Goal: Check status: Check status

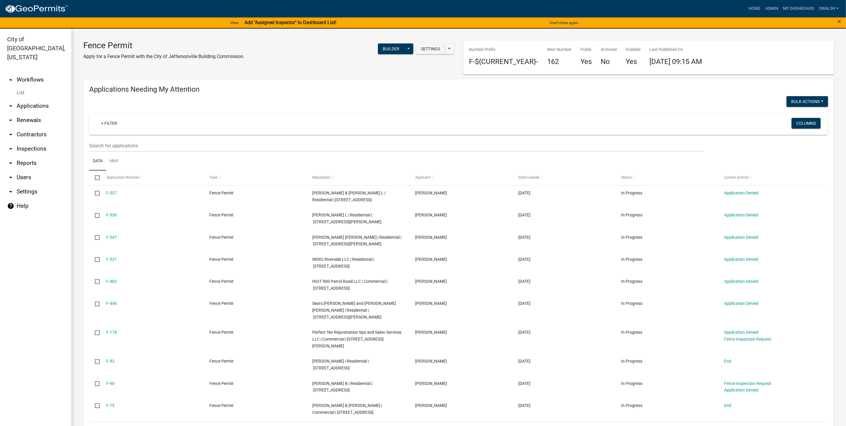
click at [20, 73] on link "arrow_drop_up Workflows" at bounding box center [35, 80] width 71 height 14
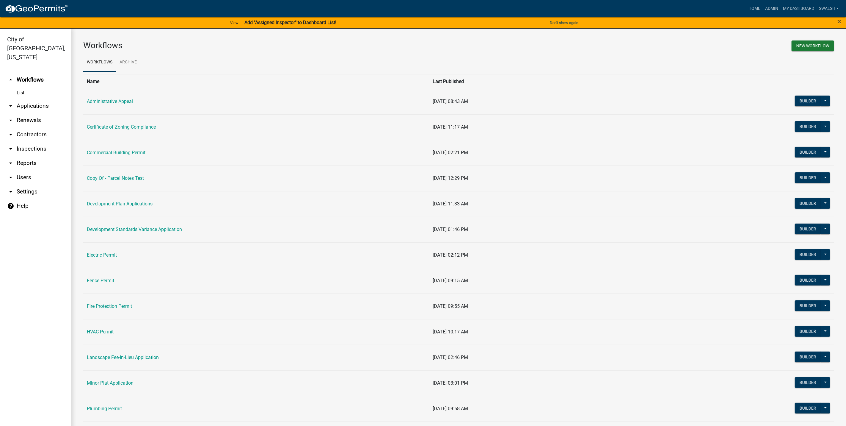
click at [43, 99] on link "arrow_drop_down Applications" at bounding box center [35, 106] width 71 height 14
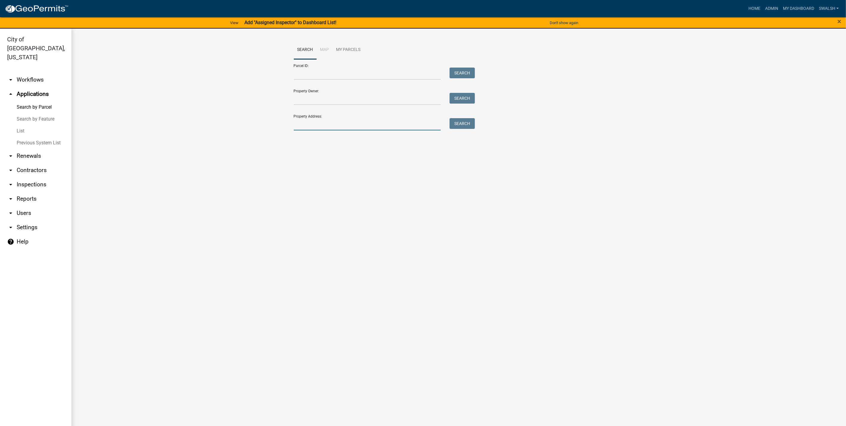
click at [342, 122] on input "Property Address:" at bounding box center [367, 124] width 147 height 12
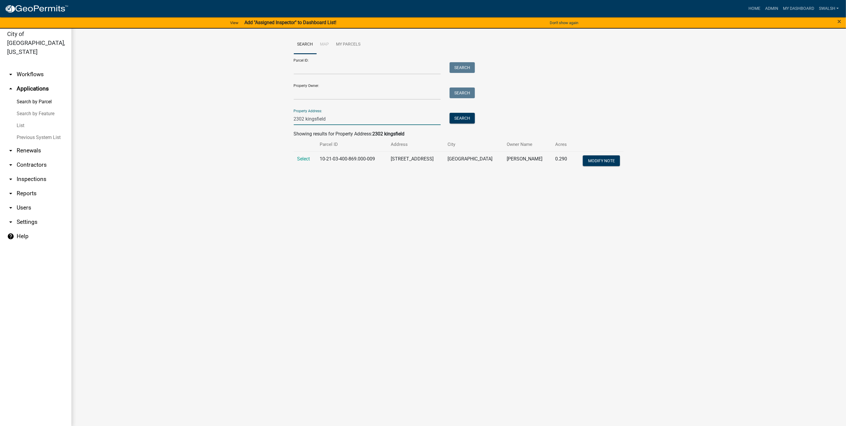
scroll to position [7, 0]
type input "2302 kingsfield"
click at [307, 155] on span "Select" at bounding box center [303, 157] width 13 height 6
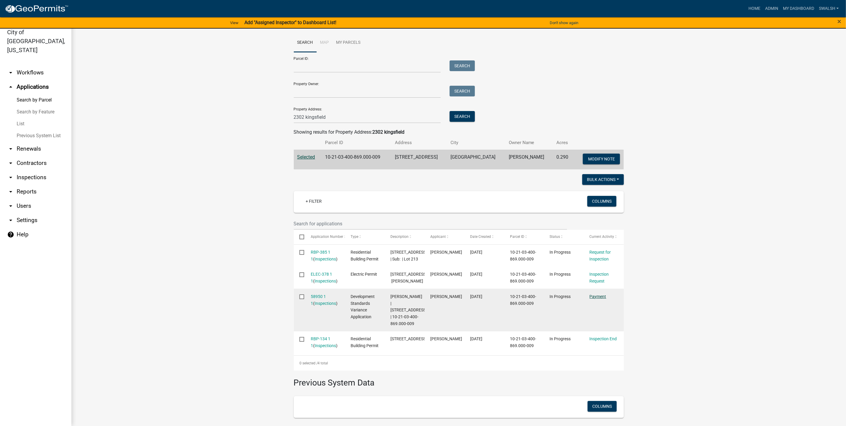
click at [594, 299] on link "Payment" at bounding box center [598, 296] width 17 height 5
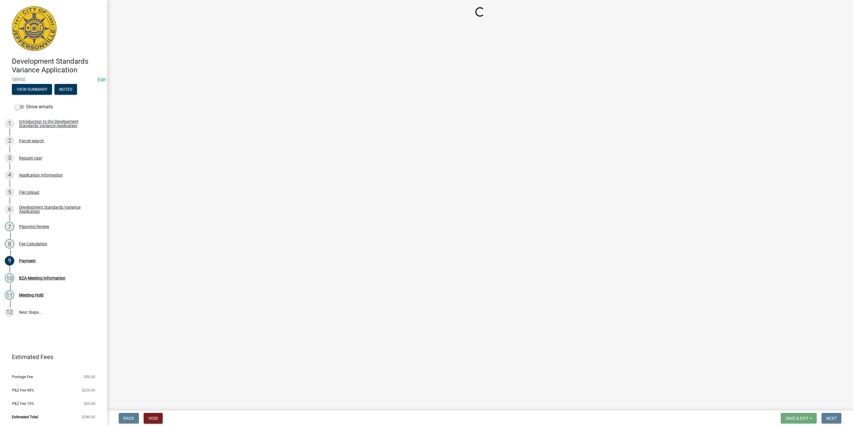
select select "3: 3"
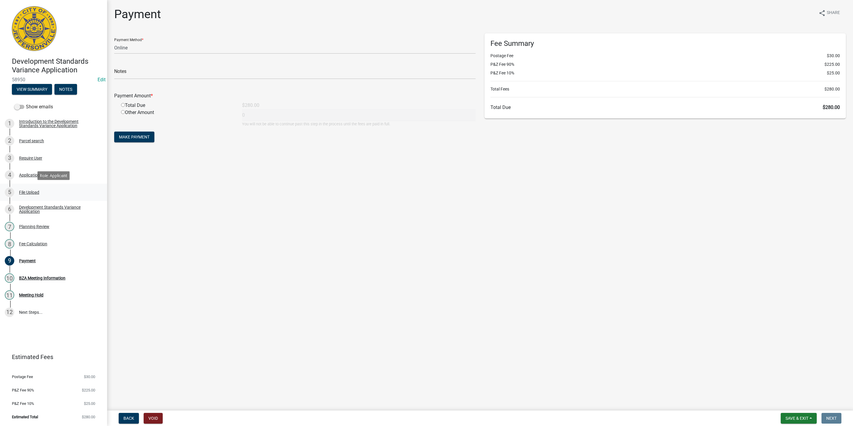
click at [45, 189] on div "5 File Upload" at bounding box center [51, 192] width 93 height 10
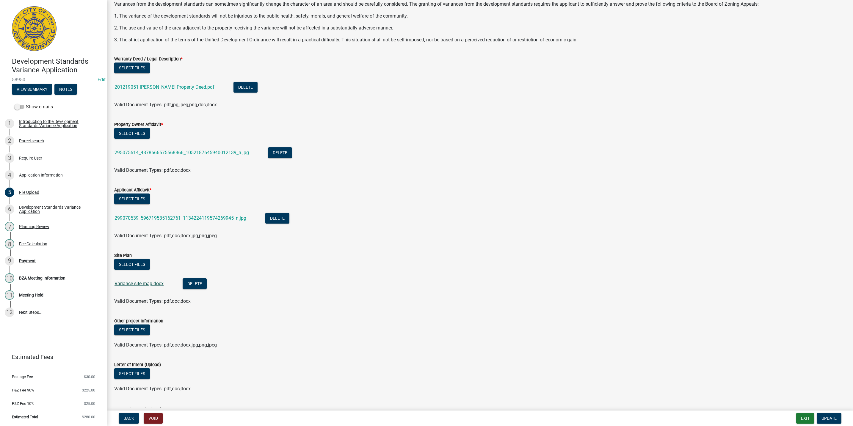
scroll to position [89, 0]
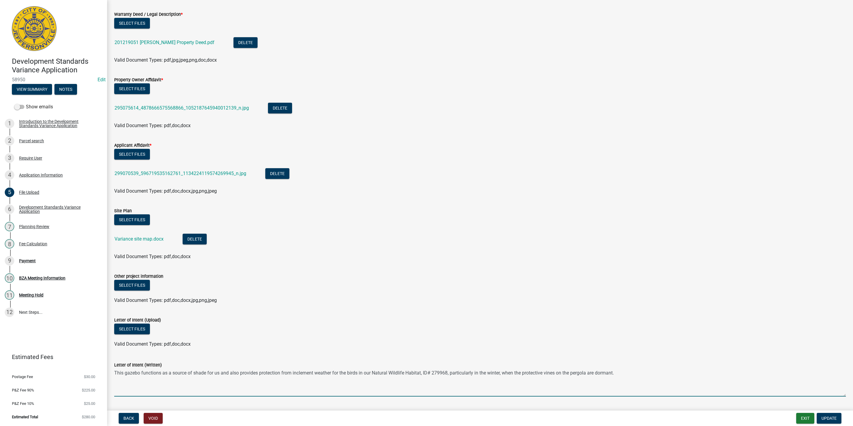
drag, startPoint x: 447, startPoint y: 371, endPoint x: 373, endPoint y: 371, distance: 74.1
click at [373, 371] on textarea "This gazebo functions as a source of shade for us and also provides protection …" at bounding box center [480, 382] width 732 height 28
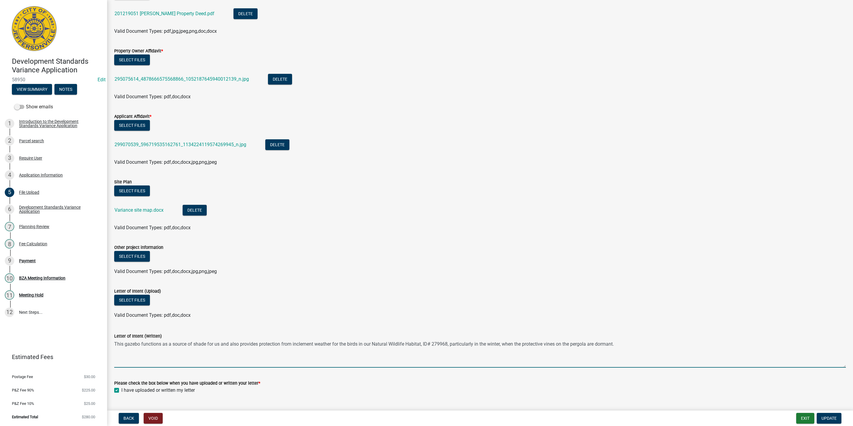
scroll to position [132, 0]
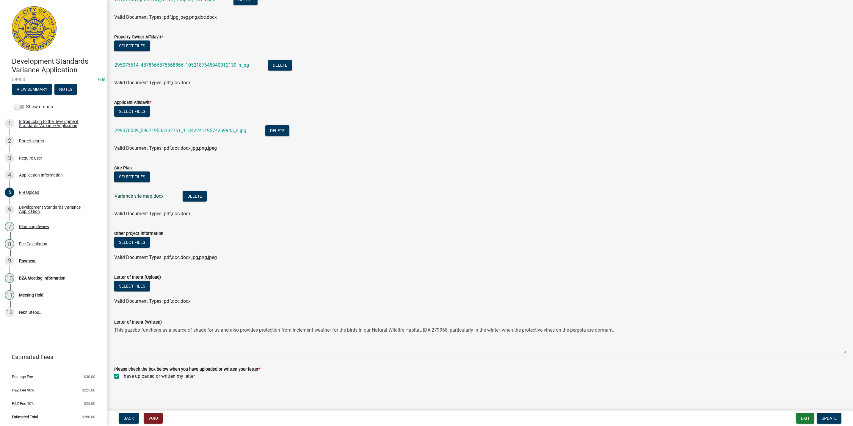
click at [155, 193] on link "Variance site map.docx" at bounding box center [139, 196] width 49 height 6
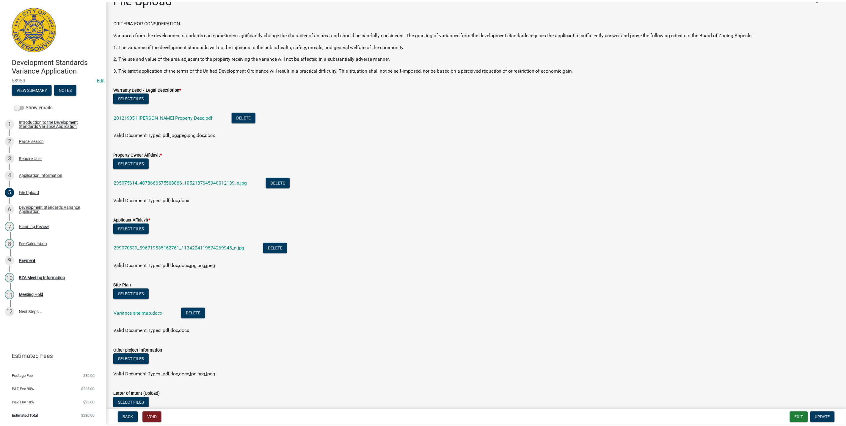
scroll to position [0, 0]
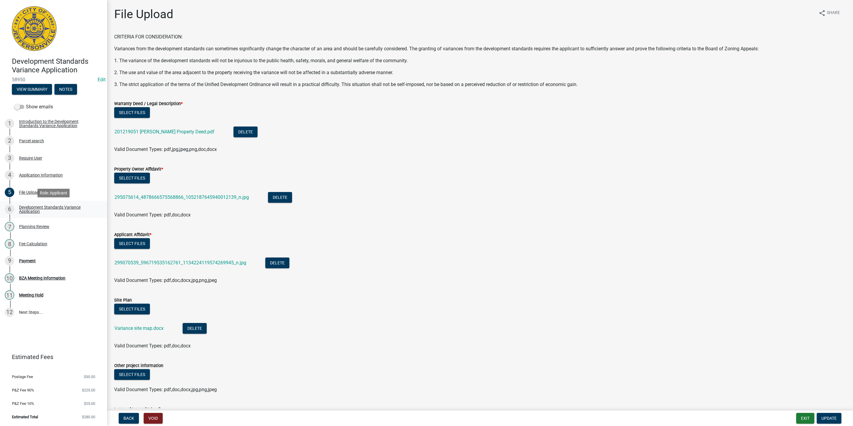
click at [74, 212] on div "Development Standards Variance Application" at bounding box center [58, 209] width 79 height 8
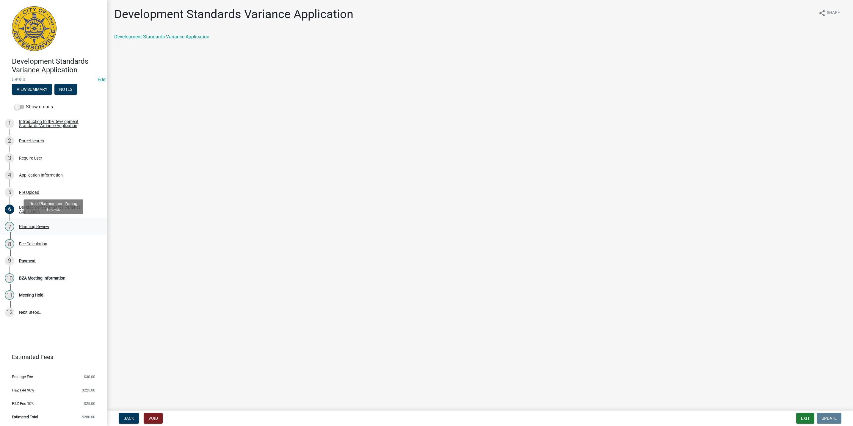
click at [61, 225] on div "7 Planning Review" at bounding box center [51, 227] width 93 height 10
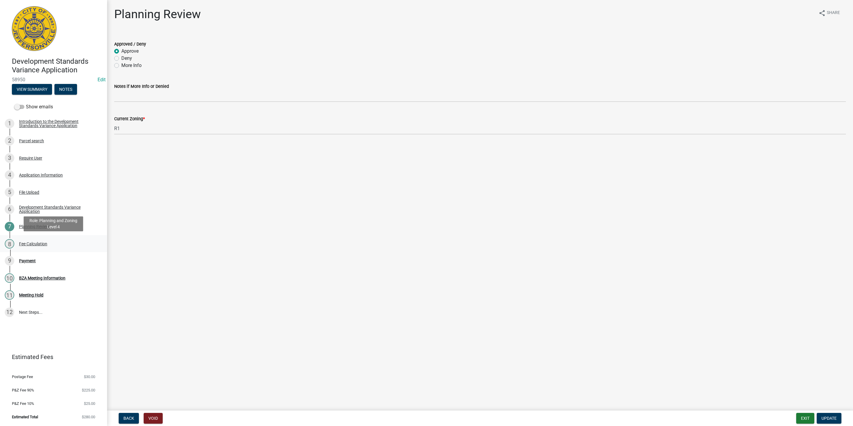
click at [56, 241] on div "8 Fee Calculation" at bounding box center [51, 244] width 93 height 10
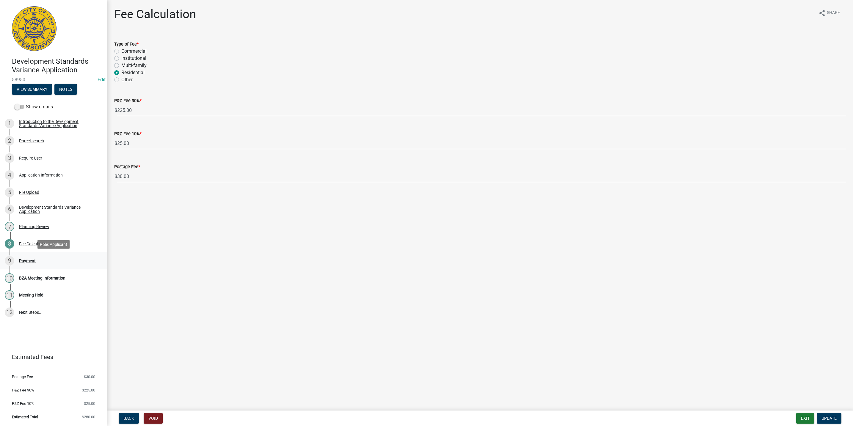
click at [48, 260] on div "9 Payment" at bounding box center [51, 261] width 93 height 10
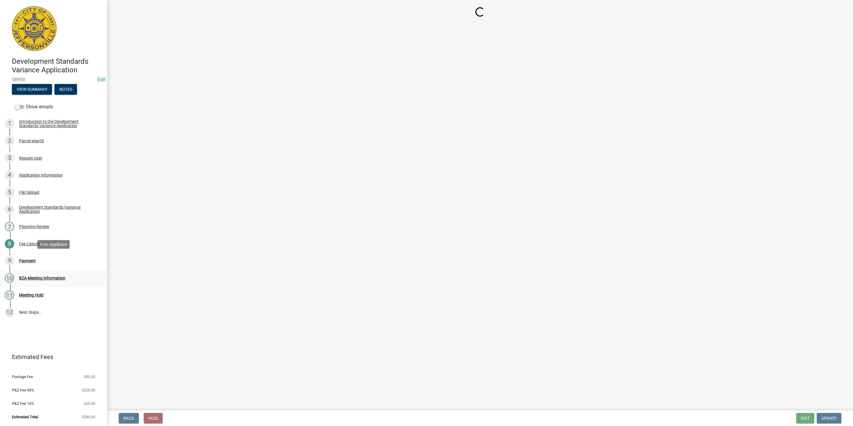
select select "3: 3"
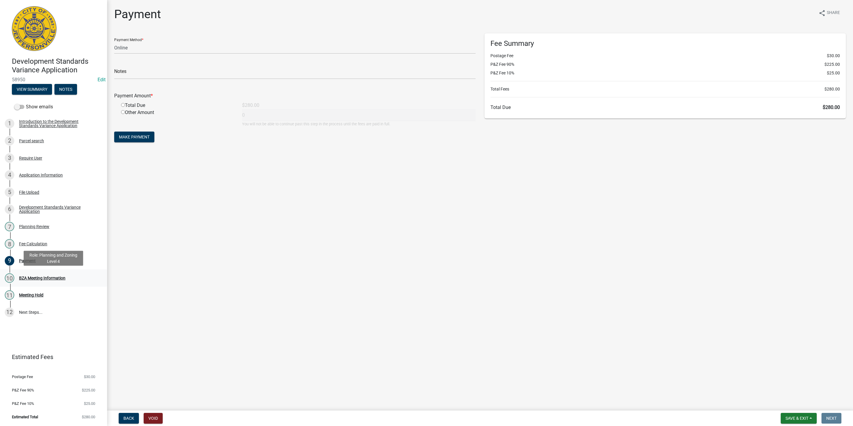
click at [42, 275] on div "10 BZA Meeting Information" at bounding box center [51, 278] width 93 height 10
click at [55, 293] on div "11 Meeting Hold" at bounding box center [51, 295] width 93 height 10
click at [134, 418] on span "Back" at bounding box center [128, 417] width 11 height 5
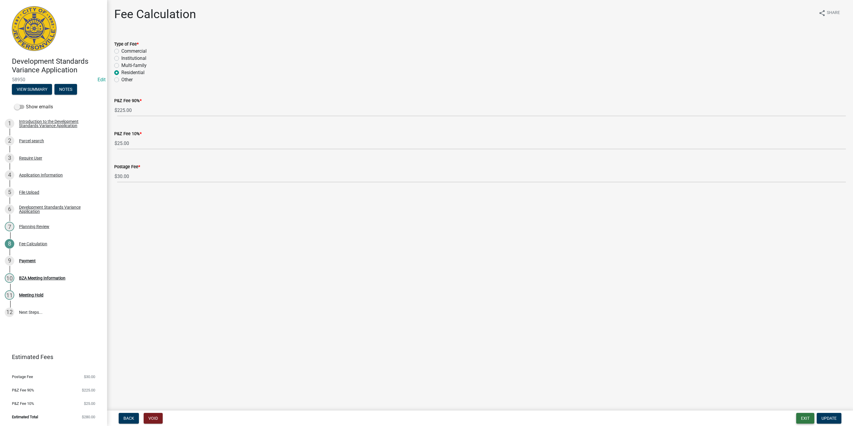
click at [807, 415] on button "Exit" at bounding box center [805, 418] width 18 height 11
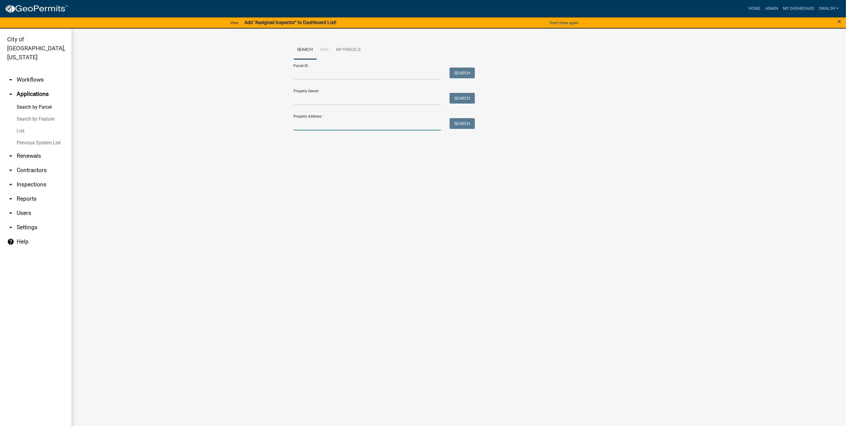
click at [337, 128] on input "Property Address:" at bounding box center [367, 124] width 147 height 12
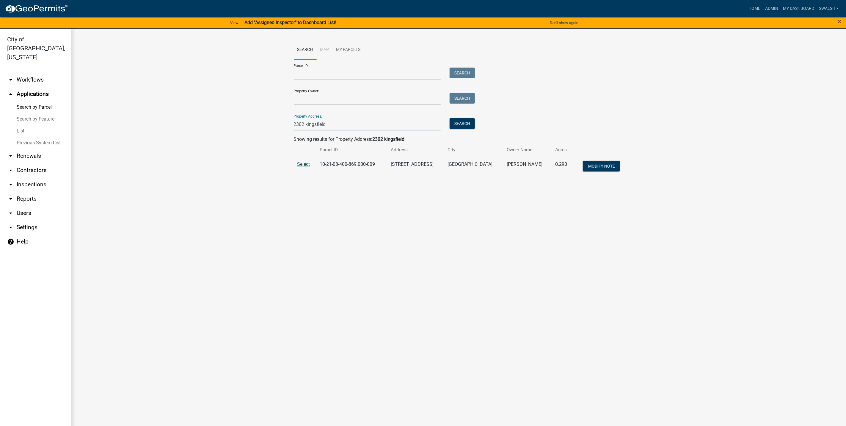
type input "2302 kingsfield"
click at [306, 165] on span "Select" at bounding box center [303, 164] width 13 height 6
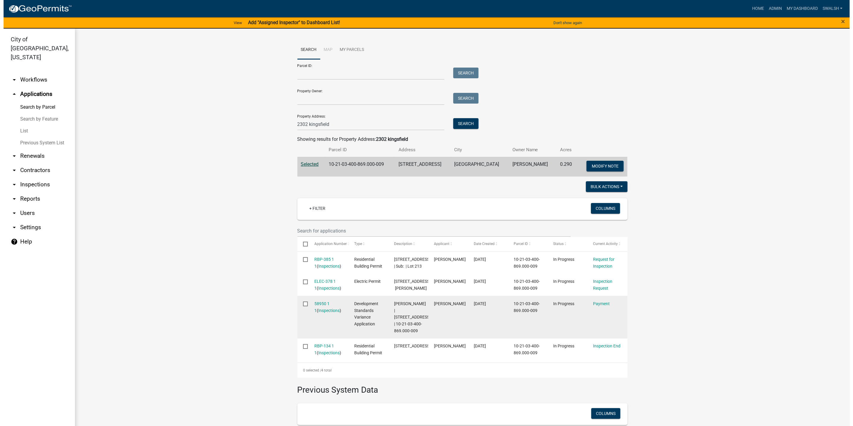
scroll to position [45, 0]
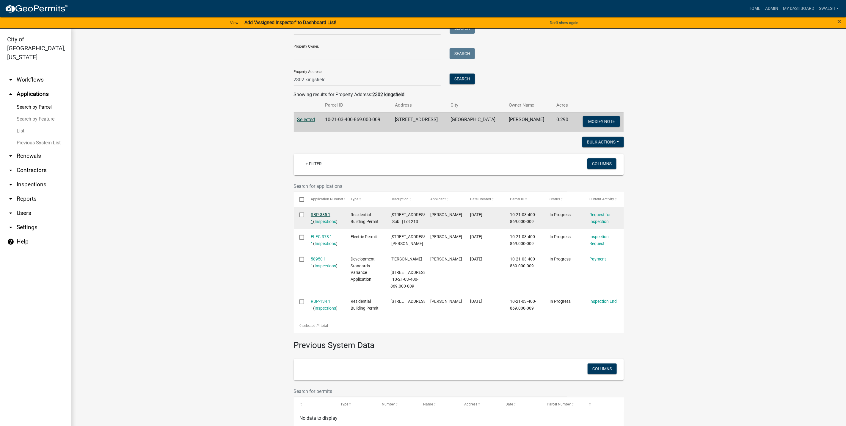
click at [315, 215] on link "RBP-385 1 1" at bounding box center [321, 218] width 20 height 12
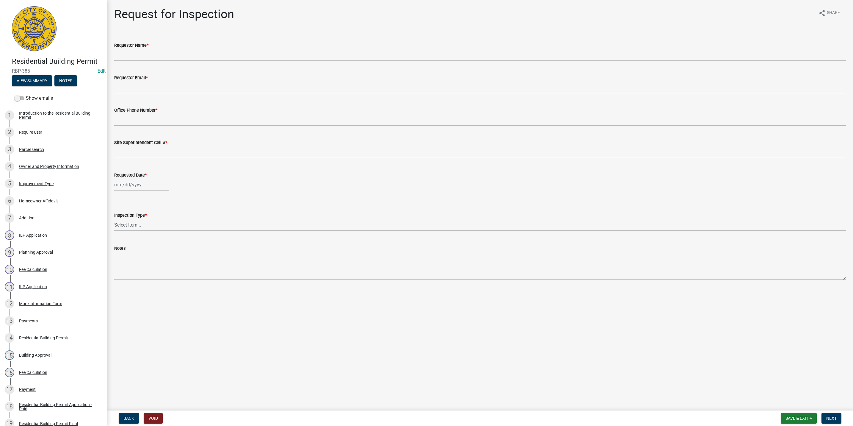
click at [60, 222] on div "7 Addition" at bounding box center [51, 218] width 93 height 10
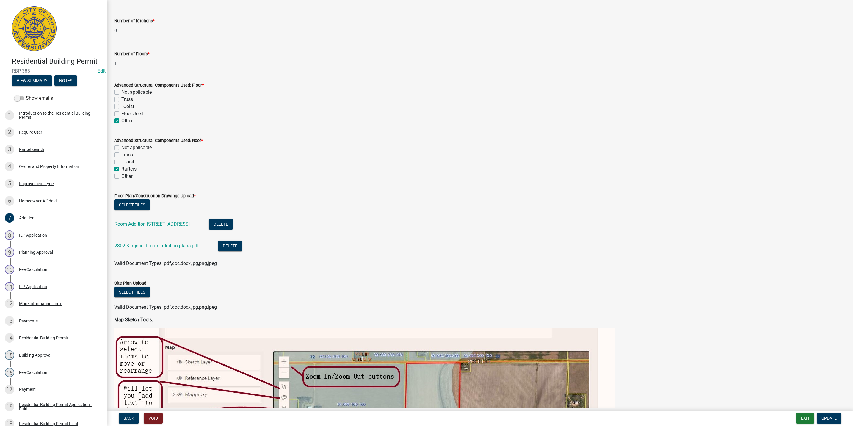
scroll to position [223, 0]
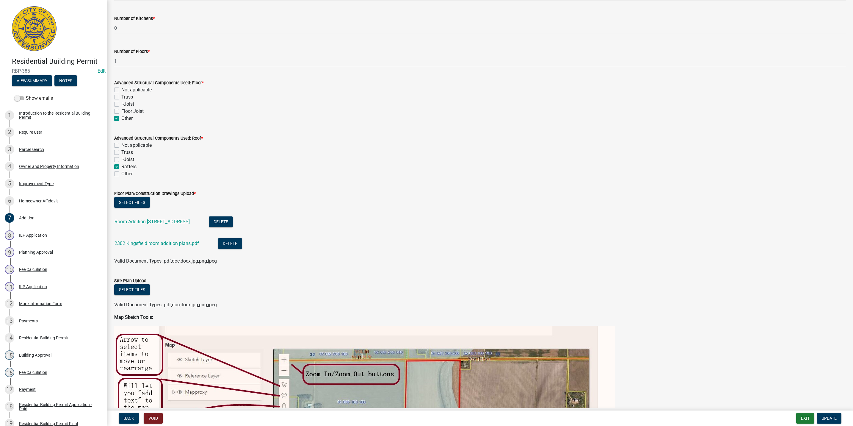
click at [161, 217] on div "Room Addition [STREET_ADDRESS]" at bounding box center [157, 222] width 85 height 12
click at [161, 223] on link "Room Addition [STREET_ADDRESS]" at bounding box center [152, 222] width 75 height 6
click at [148, 242] on link "2302 Kingsfield room addition plans.pdf" at bounding box center [157, 243] width 84 height 6
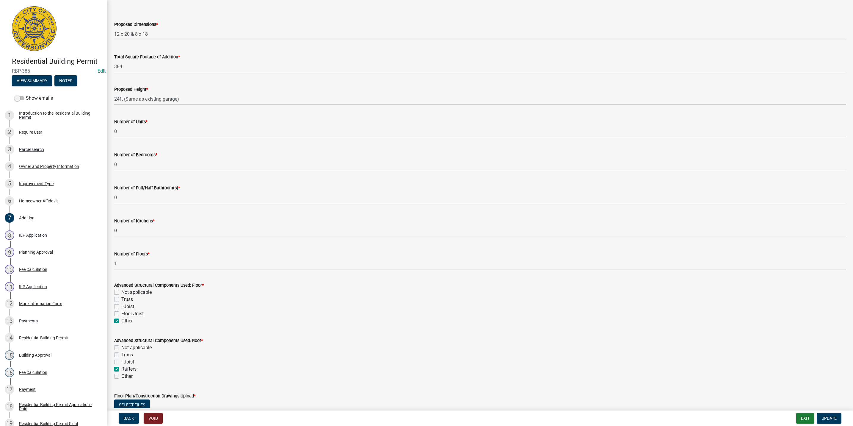
scroll to position [0, 0]
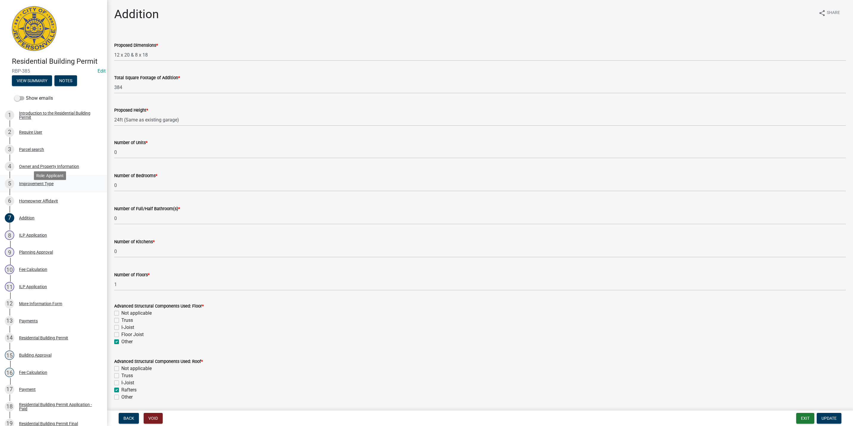
click at [37, 186] on div "Improvement Type" at bounding box center [36, 183] width 35 height 4
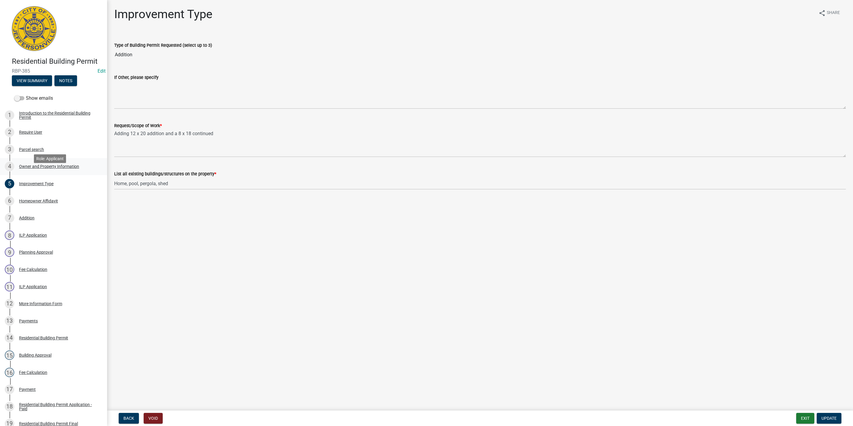
click at [32, 168] on div "Owner and Property Information" at bounding box center [49, 166] width 60 height 4
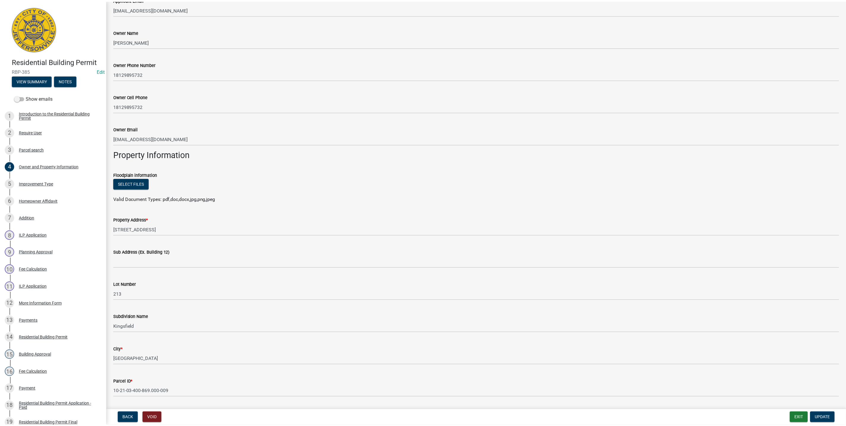
scroll to position [352, 0]
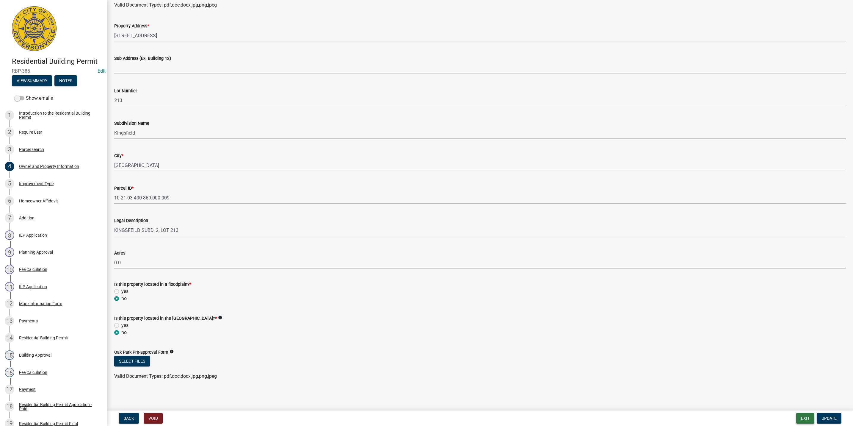
click at [809, 417] on button "Exit" at bounding box center [805, 418] width 18 height 11
